Goal: Information Seeking & Learning: Check status

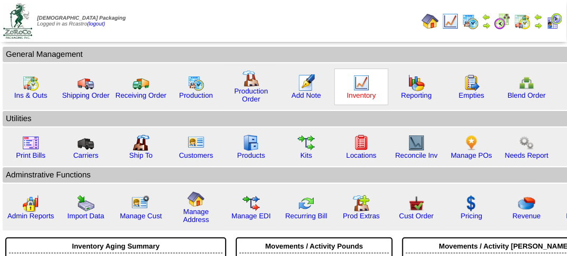
click at [361, 91] on link "Inventory" at bounding box center [361, 95] width 29 height 8
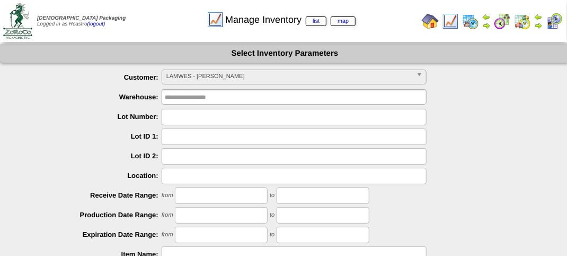
scroll to position [186, 0]
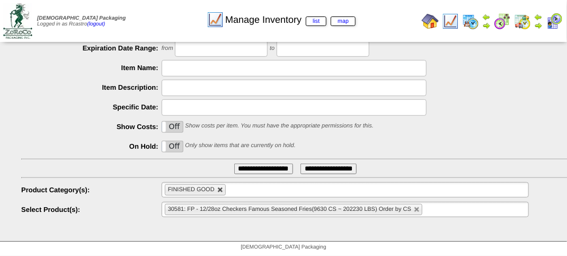
click at [221, 190] on link at bounding box center [220, 190] width 6 height 6
type input "**********"
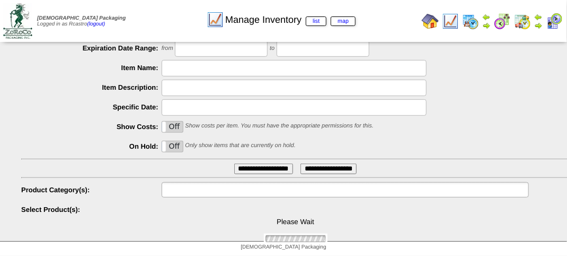
click at [221, 190] on input "text" at bounding box center [199, 189] width 68 height 13
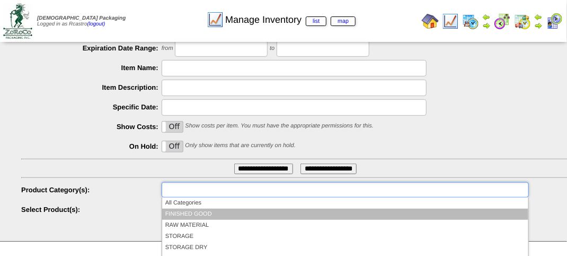
click at [213, 209] on li "FINISHED GOOD" at bounding box center [345, 213] width 366 height 11
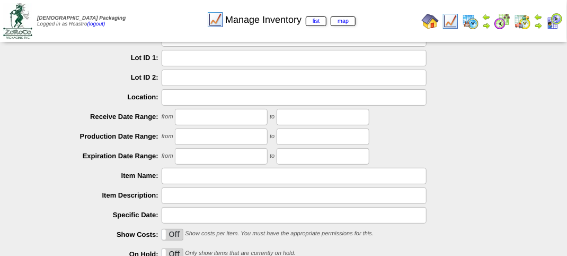
scroll to position [0, 0]
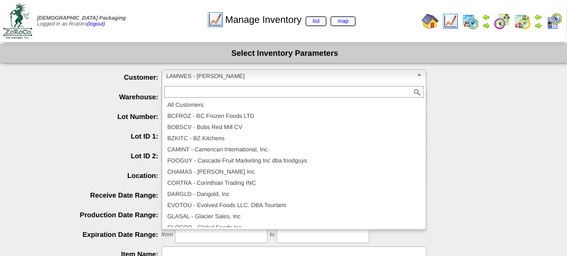
click at [213, 73] on span "LAMWES - Lamb-Weston" at bounding box center [289, 76] width 246 height 13
type input "**********"
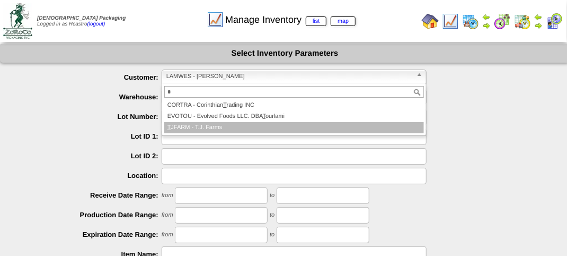
type input "*"
click at [222, 128] on li "T JFARM - T.J. Farms" at bounding box center [294, 127] width 260 height 11
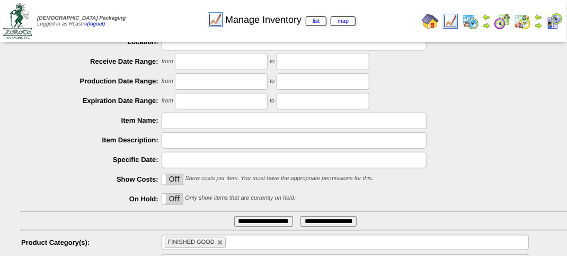
scroll to position [255, 0]
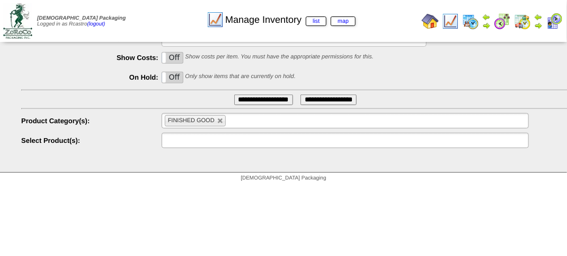
click at [224, 141] on input "text" at bounding box center [199, 140] width 68 height 13
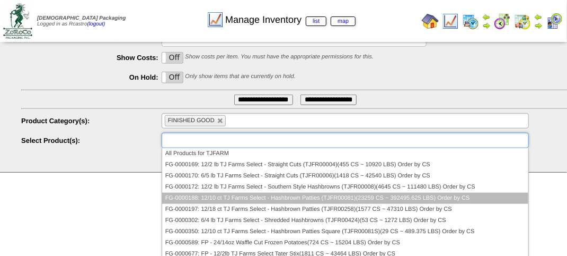
click at [243, 196] on li "FG-0000188: 12/10 ct TJ Farms Select - Hashbrown Patties (TJFR00081)(23259 CS ~…" at bounding box center [345, 197] width 366 height 11
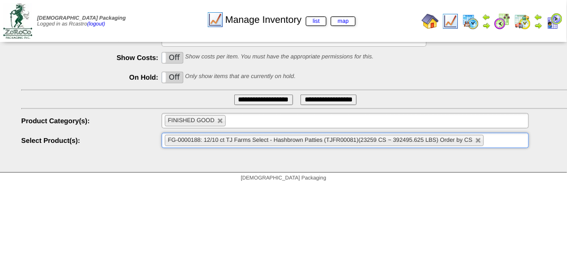
click at [252, 97] on input "**********" at bounding box center [263, 99] width 59 height 11
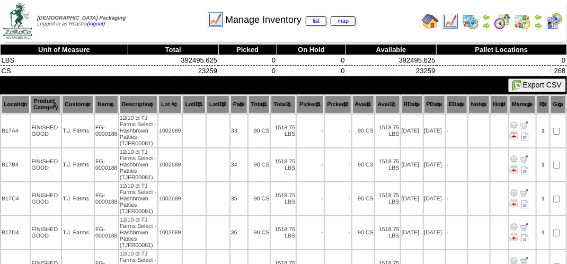
click at [175, 103] on th "Lot #" at bounding box center [170, 104] width 23 height 18
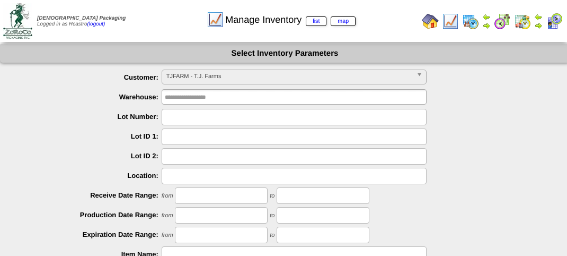
scroll to position [186, 0]
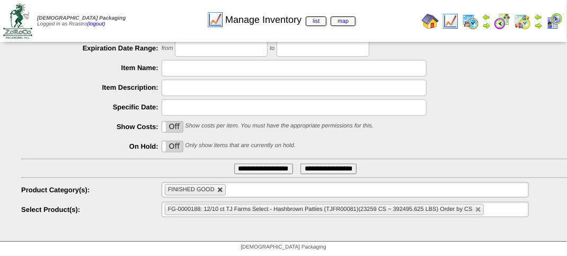
click at [220, 188] on link at bounding box center [220, 190] width 6 height 6
type input "**********"
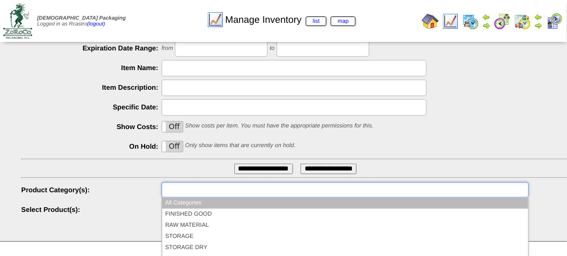
click at [220, 188] on input "text" at bounding box center [199, 189] width 68 height 13
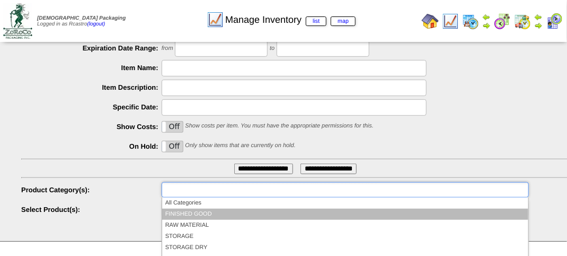
click at [203, 213] on li "FINISHED GOOD" at bounding box center [345, 213] width 366 height 11
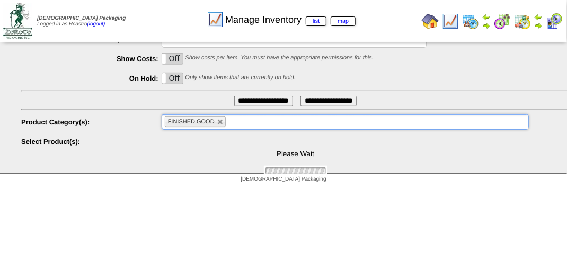
scroll to position [255, 0]
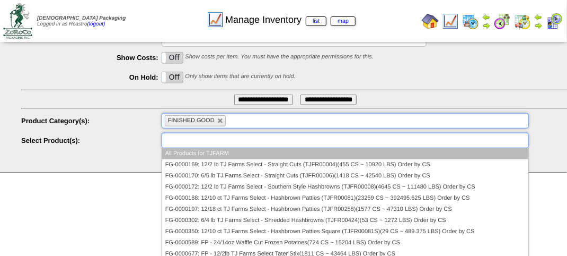
click at [225, 142] on input "text" at bounding box center [199, 140] width 68 height 13
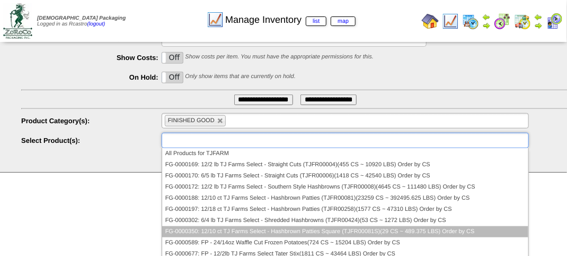
click at [385, 230] on li "FG-0000350: 12/10 ct TJ Farms Select - Hashbrown Patties Square (TJFR00081S)(29…" at bounding box center [345, 231] width 366 height 11
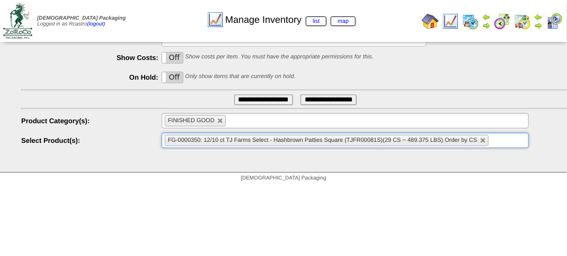
click at [261, 101] on input "**********" at bounding box center [263, 99] width 59 height 11
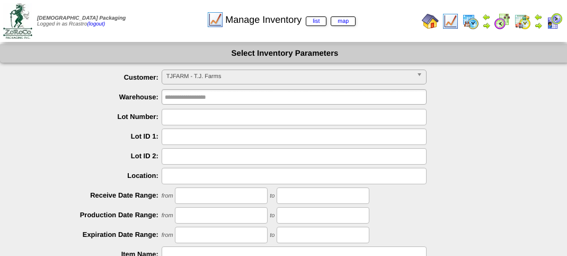
scroll to position [186, 0]
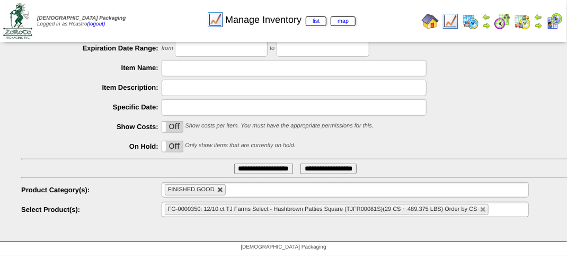
click at [219, 190] on link at bounding box center [220, 190] width 6 height 6
type input "**********"
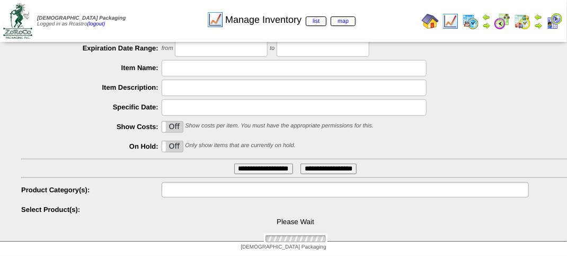
click at [219, 190] on input "text" at bounding box center [199, 189] width 68 height 13
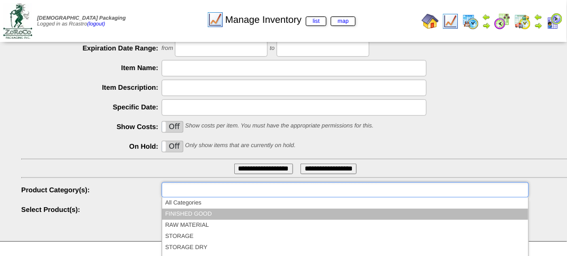
click at [213, 215] on li "FINISHED GOOD" at bounding box center [345, 213] width 366 height 11
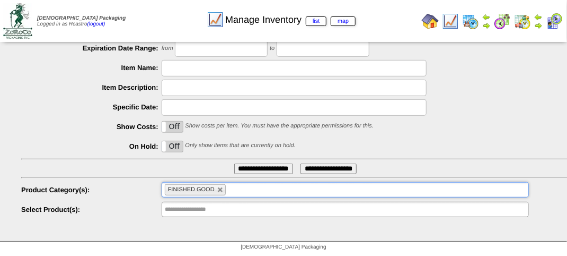
scroll to position [255, 0]
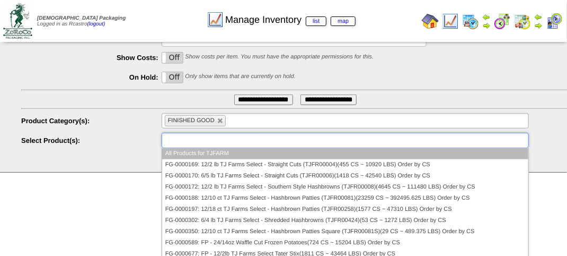
click at [222, 142] on input "text" at bounding box center [199, 140] width 68 height 13
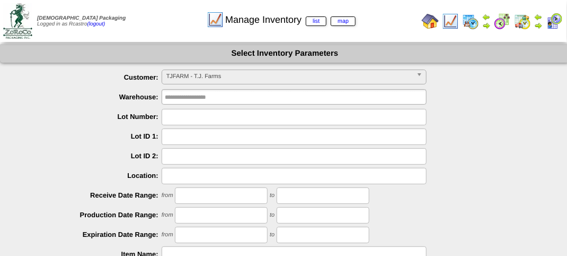
scroll to position [95, 0]
type input "**********"
click at [236, 80] on span "TJFARM - T.J. Farms" at bounding box center [289, 76] width 246 height 13
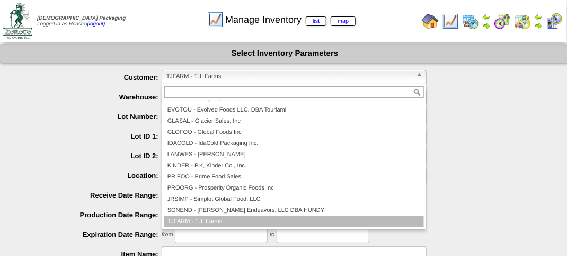
click at [168, 25] on div "Manage Inventory list map" at bounding box center [281, 16] width 324 height 29
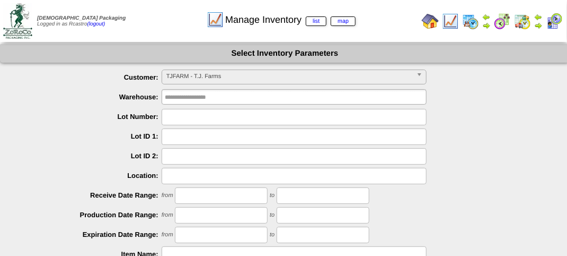
click at [175, 17] on div "Manage Inventory list map" at bounding box center [281, 16] width 324 height 29
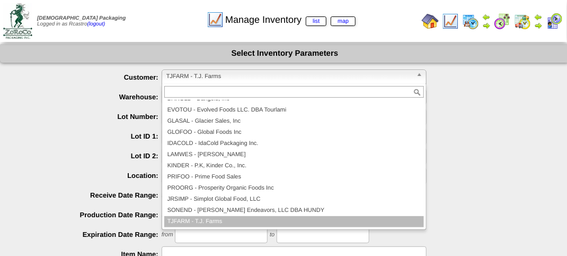
click at [204, 79] on span "TJFARM - T.J. Farms" at bounding box center [289, 76] width 246 height 13
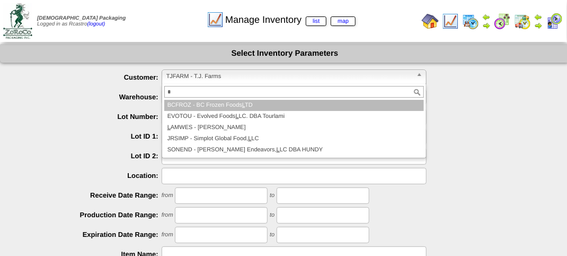
scroll to position [0, 0]
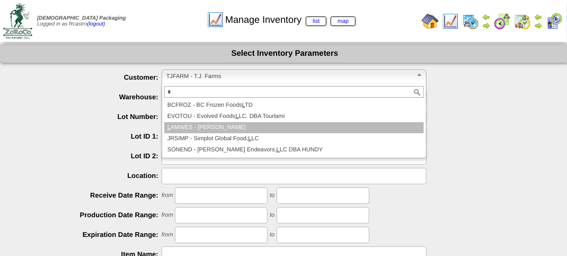
type input "*"
click at [223, 125] on li "L AMWES - Lamb-Weston" at bounding box center [294, 127] width 260 height 11
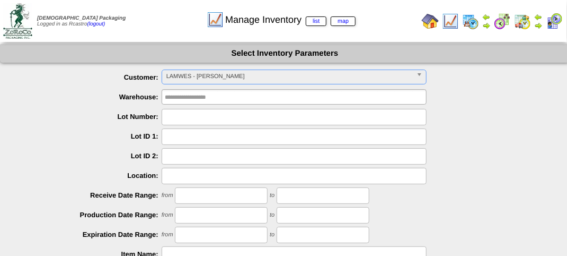
scroll to position [255, 0]
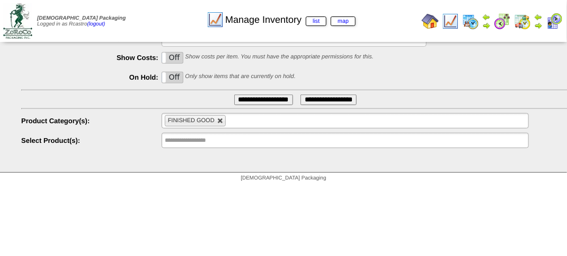
click at [222, 122] on link at bounding box center [220, 121] width 6 height 6
type input "**********"
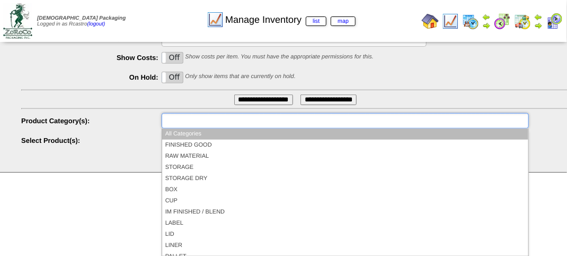
click at [222, 122] on input "text" at bounding box center [199, 120] width 68 height 13
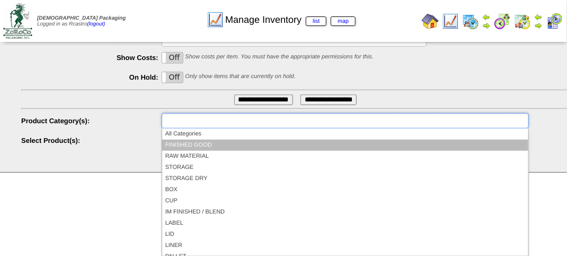
click at [214, 142] on li "FINISHED GOOD" at bounding box center [345, 144] width 366 height 11
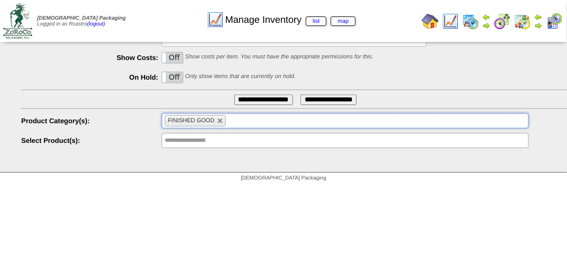
click at [214, 142] on input "**********" at bounding box center [199, 140] width 68 height 13
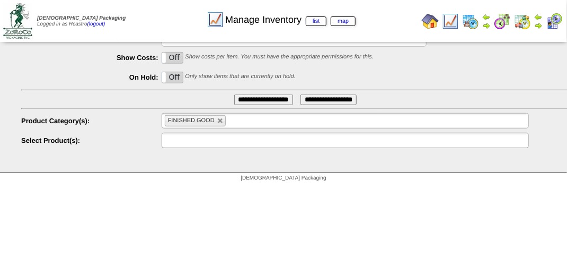
click at [214, 142] on input "text" at bounding box center [199, 140] width 68 height 13
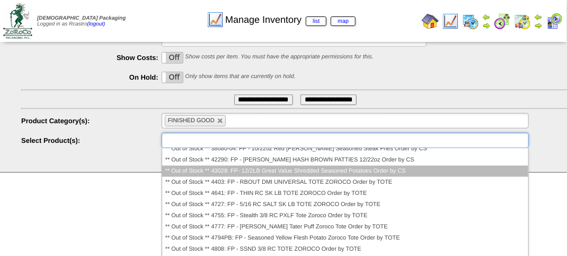
scroll to position [790, 0]
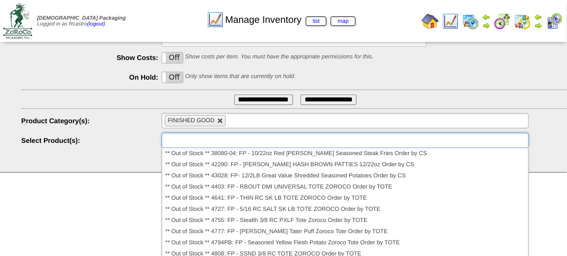
click at [220, 120] on link at bounding box center [220, 121] width 6 height 6
type input "**********"
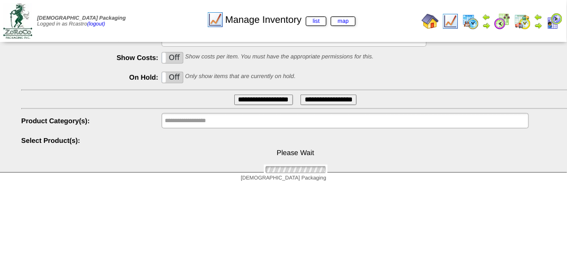
scroll to position [0, 0]
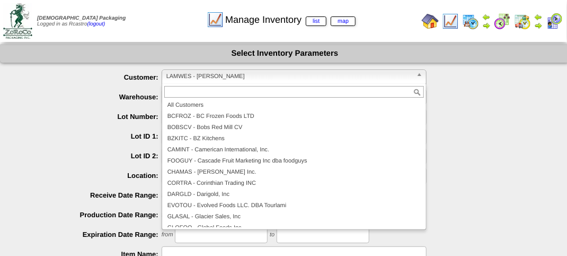
click at [227, 77] on span "LAMWES - Lamb-Weston" at bounding box center [289, 76] width 246 height 13
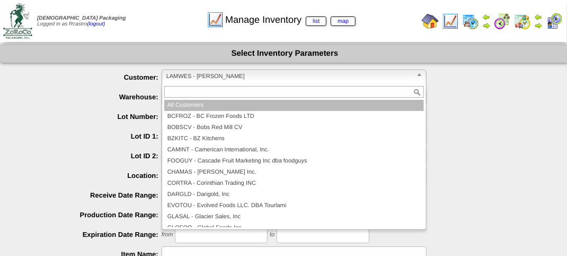
click at [211, 100] on li "All Customers" at bounding box center [294, 105] width 260 height 11
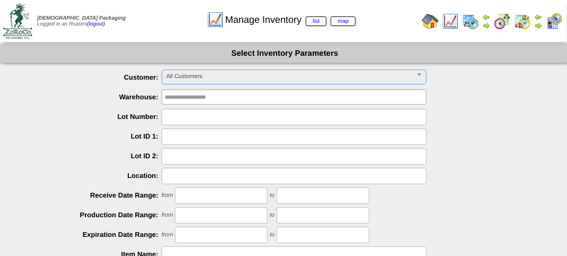
click at [180, 120] on input "text" at bounding box center [294, 117] width 265 height 16
type input "*******"
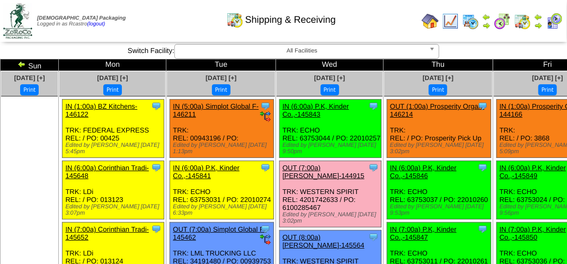
click at [184, 30] on div "Shipping & Receiving" at bounding box center [281, 16] width 324 height 29
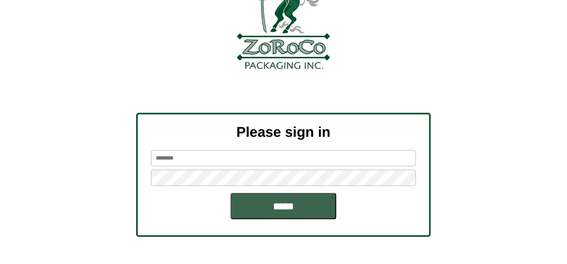
scroll to position [106, 0]
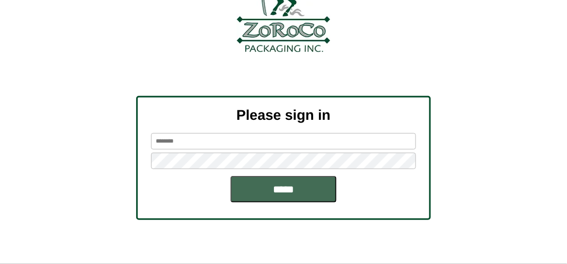
type input "*******"
click at [271, 187] on input "*****" at bounding box center [284, 189] width 106 height 27
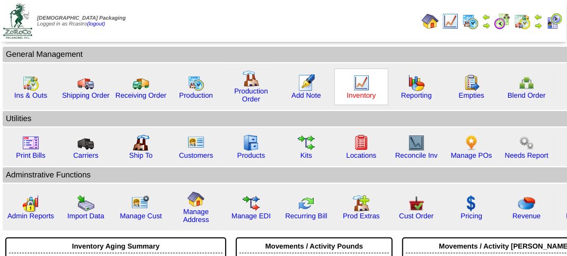
click at [350, 92] on link "Inventory" at bounding box center [361, 95] width 29 height 8
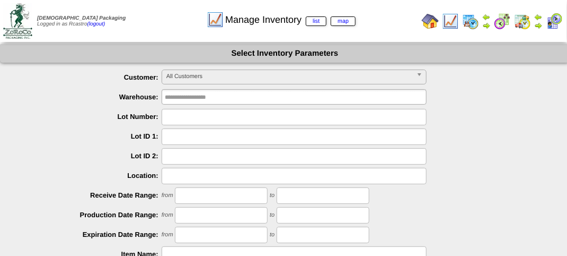
click at [224, 76] on span "All Customers" at bounding box center [289, 76] width 246 height 13
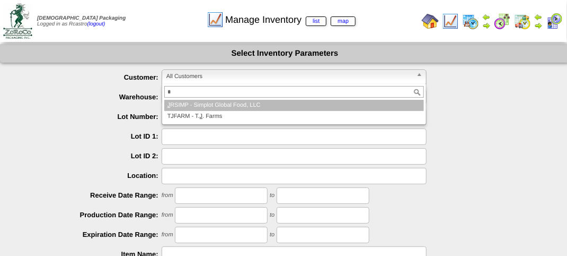
type input "*"
click at [235, 104] on li "J RSIMP - Simplot Global Food, LLC" at bounding box center [294, 105] width 260 height 11
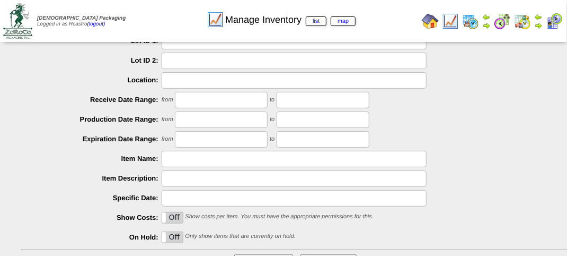
scroll to position [186, 0]
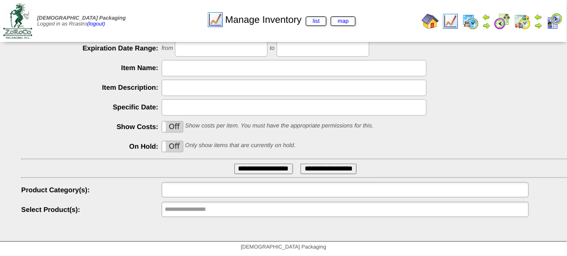
click at [204, 195] on input "text" at bounding box center [199, 189] width 68 height 13
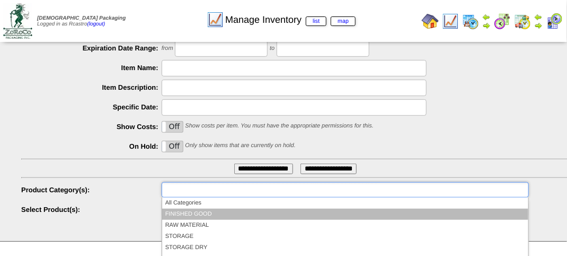
click at [214, 214] on li "FINISHED GOOD" at bounding box center [345, 213] width 366 height 11
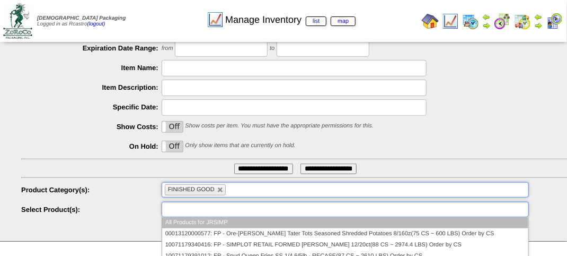
click at [214, 214] on input "text" at bounding box center [199, 209] width 68 height 13
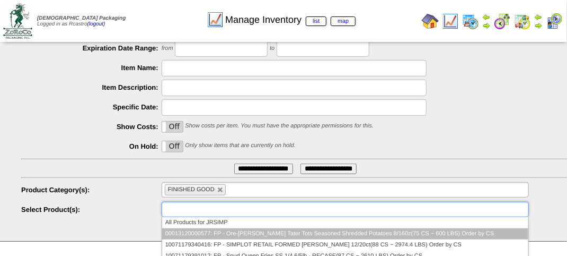
click at [250, 230] on li "00013120000577: FP - Ore-[PERSON_NAME] Tater Tots Seasoned Shredded Potatoes 8/…" at bounding box center [345, 233] width 366 height 11
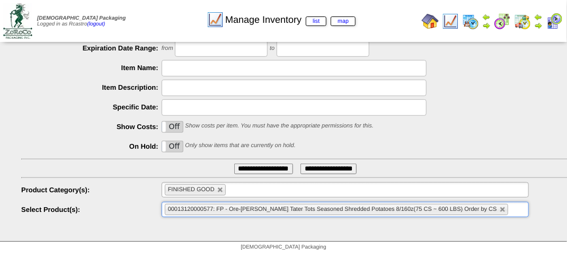
click at [242, 165] on input "**********" at bounding box center [263, 168] width 59 height 11
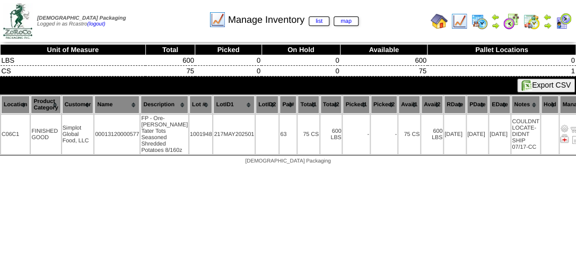
click at [160, 27] on div "Manage Inventory list map" at bounding box center [283, 16] width 329 height 29
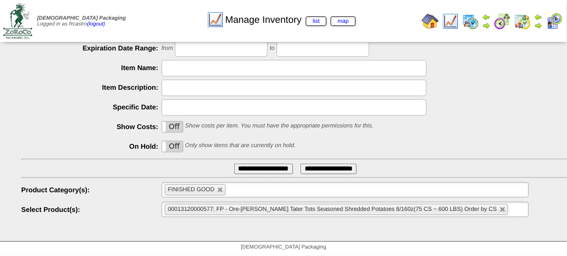
scroll to position [186, 0]
click at [222, 190] on link at bounding box center [220, 190] width 6 height 6
type input "**********"
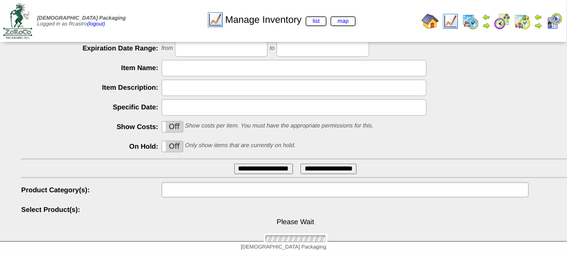
click at [222, 190] on input "text" at bounding box center [199, 189] width 68 height 13
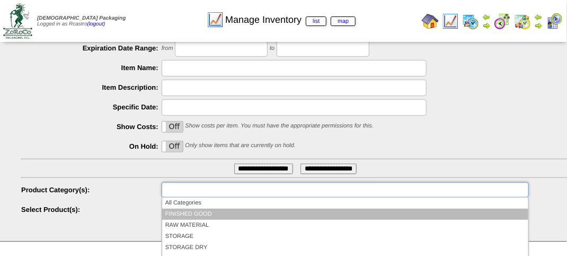
click at [215, 213] on li "FINISHED GOOD" at bounding box center [345, 213] width 366 height 11
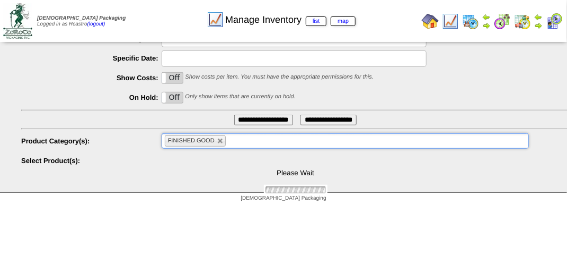
scroll to position [255, 0]
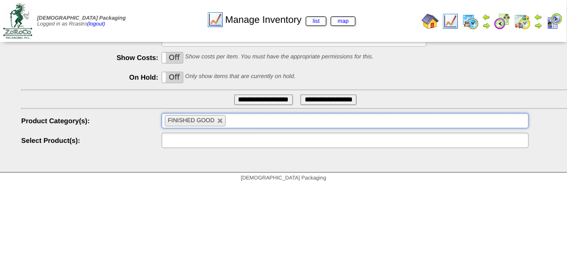
click at [224, 141] on input "text" at bounding box center [199, 140] width 68 height 13
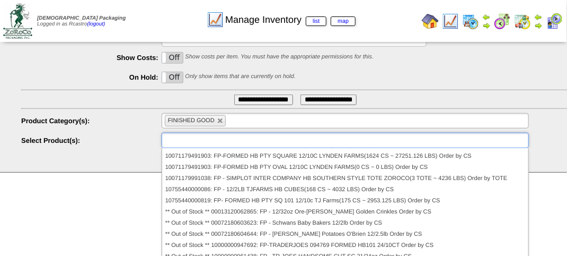
scroll to position [106, 0]
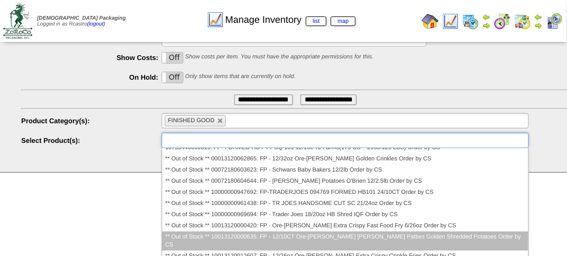
click at [268, 238] on li "** Out of Stock ** 10013120000635: FP - 12/10CT Ore-[PERSON_NAME] [PERSON_NAME]…" at bounding box center [345, 240] width 366 height 19
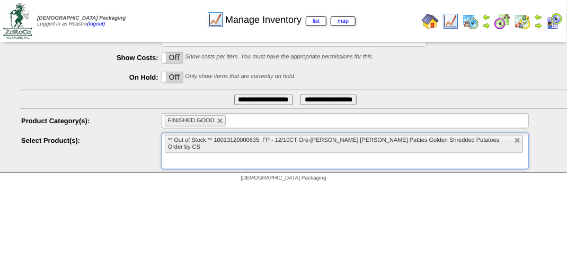
click at [246, 101] on input "**********" at bounding box center [263, 99] width 59 height 11
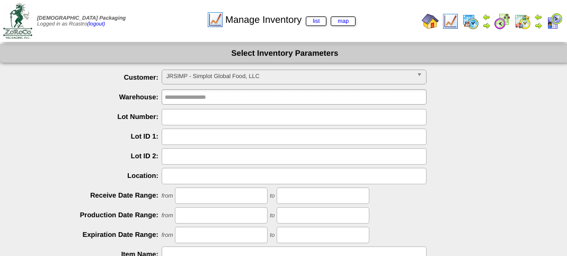
scroll to position [186, 0]
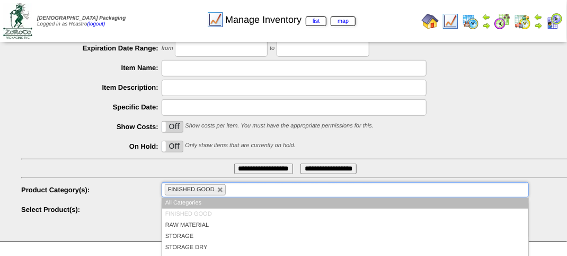
click at [218, 194] on li "FINISHED GOOD" at bounding box center [195, 189] width 61 height 11
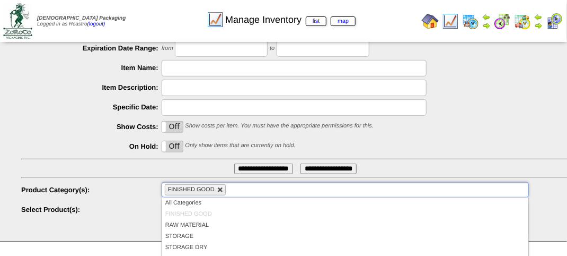
click at [222, 190] on link at bounding box center [220, 190] width 6 height 6
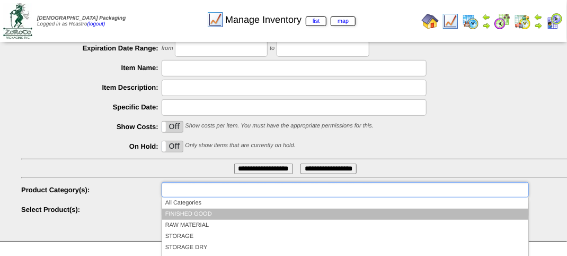
click at [212, 210] on li "FINISHED GOOD" at bounding box center [345, 213] width 366 height 11
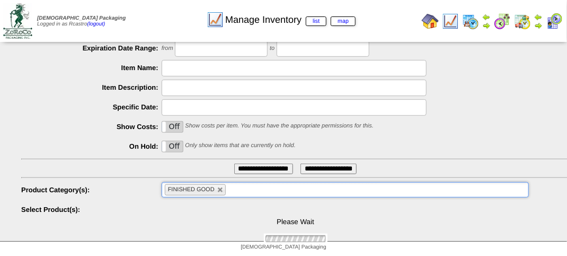
scroll to position [255, 0]
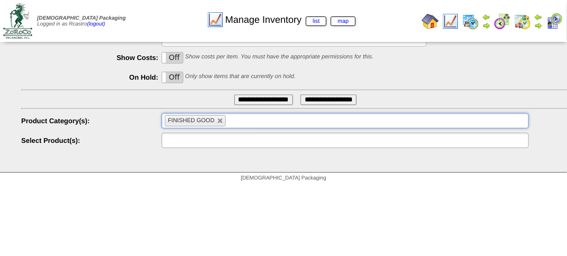
click at [202, 144] on input "text" at bounding box center [199, 140] width 68 height 13
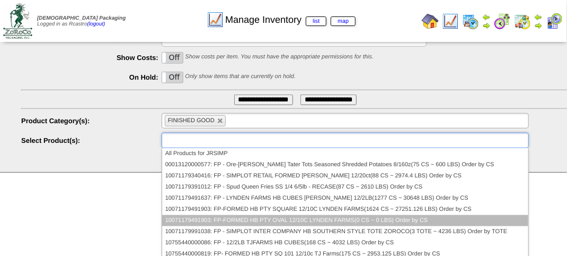
scroll to position [53, 0]
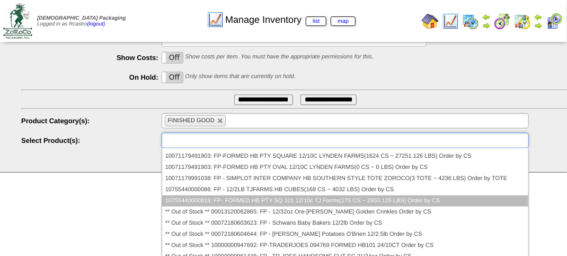
click at [224, 200] on li "10755440000819: FP- FORMED HB PTY SQ 101 12/10c TJ Farms(175 CS ~ 2953.125 LBS)…" at bounding box center [345, 200] width 366 height 11
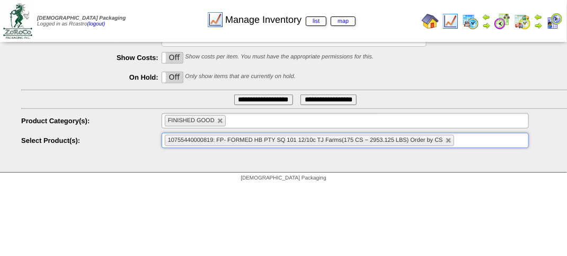
click at [251, 100] on input "**********" at bounding box center [263, 99] width 59 height 11
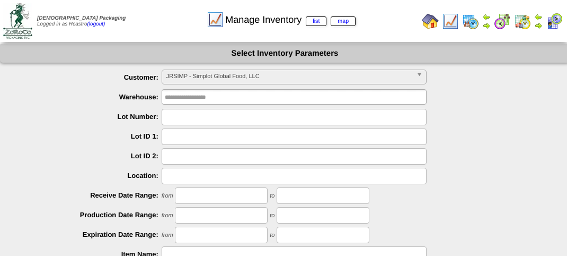
scroll to position [186, 0]
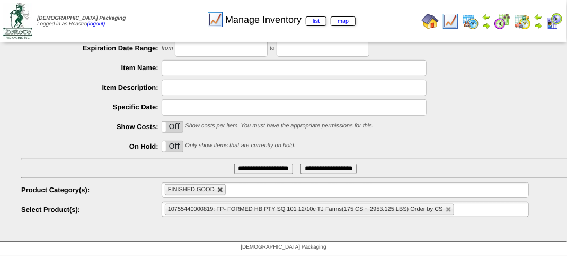
click at [221, 189] on link at bounding box center [220, 190] width 6 height 6
type input "**********"
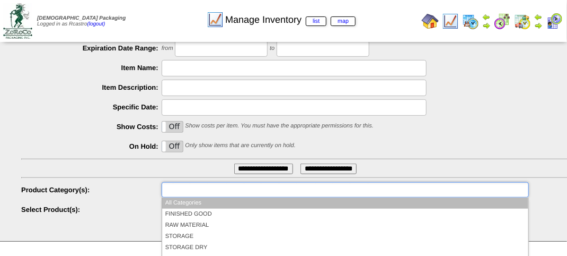
click at [221, 189] on input "text" at bounding box center [199, 189] width 68 height 13
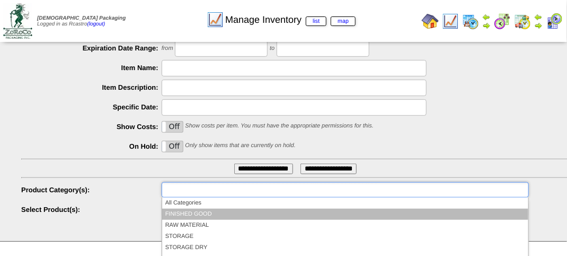
click at [209, 211] on li "FINISHED GOOD" at bounding box center [345, 213] width 366 height 11
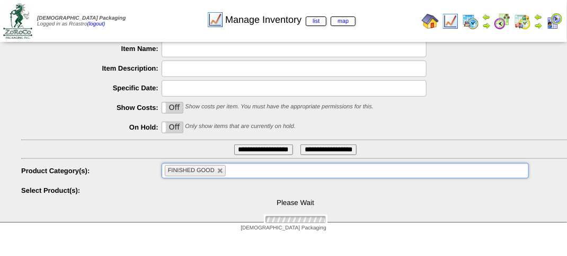
scroll to position [255, 0]
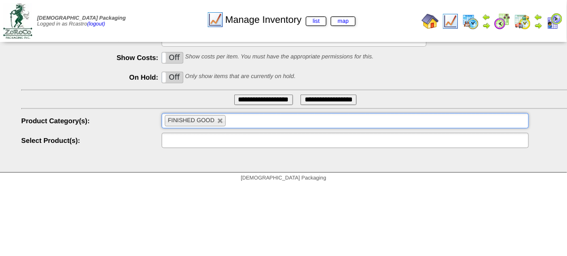
click at [214, 139] on input "text" at bounding box center [199, 140] width 68 height 13
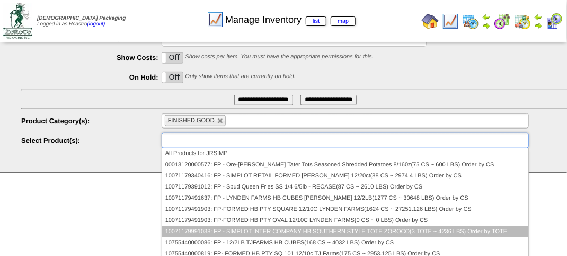
scroll to position [53, 0]
